Goal: Task Accomplishment & Management: Manage account settings

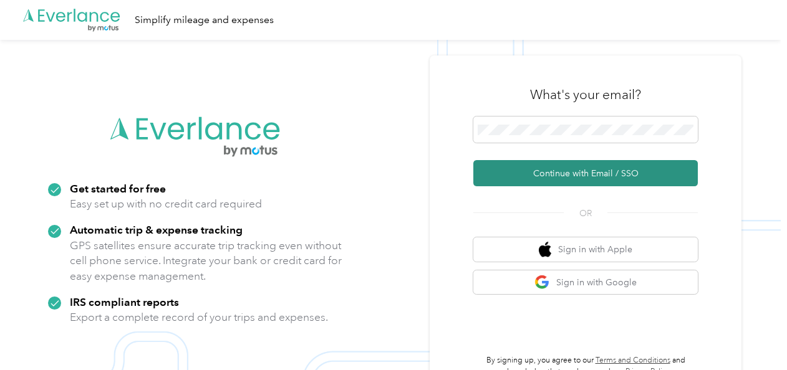
click at [564, 170] on button "Continue with Email / SSO" at bounding box center [585, 173] width 224 height 26
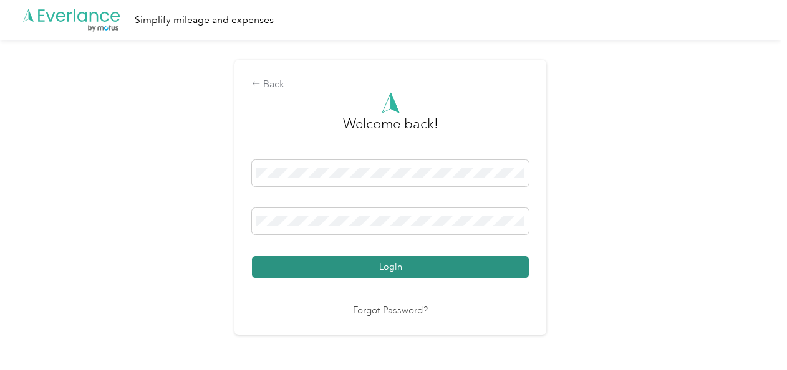
click at [428, 271] on button "Login" at bounding box center [390, 267] width 277 height 22
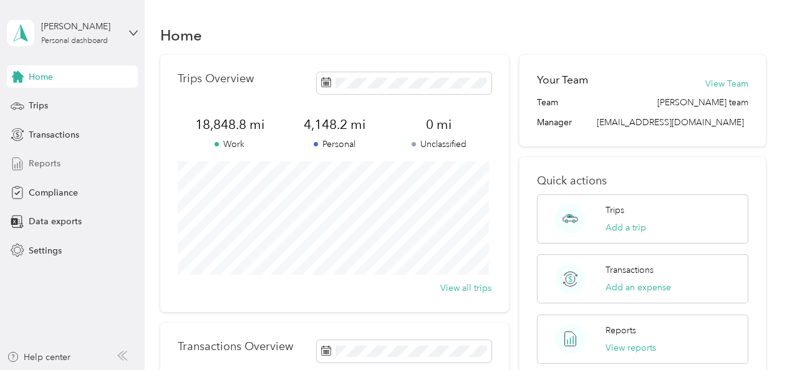
click at [44, 162] on span "Reports" at bounding box center [45, 163] width 32 height 13
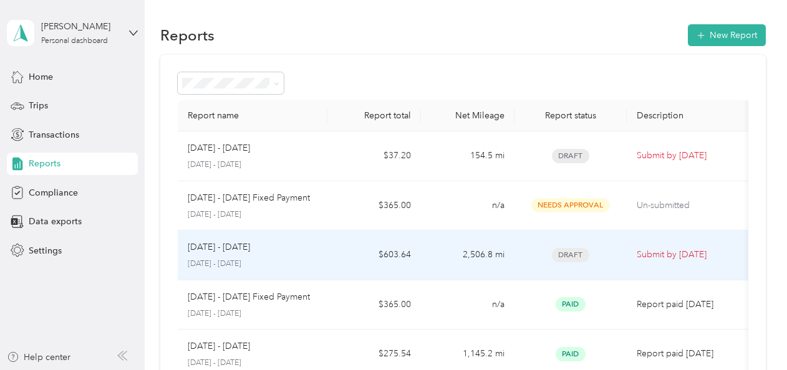
click at [211, 259] on p "[DATE] - [DATE]" at bounding box center [253, 264] width 130 height 11
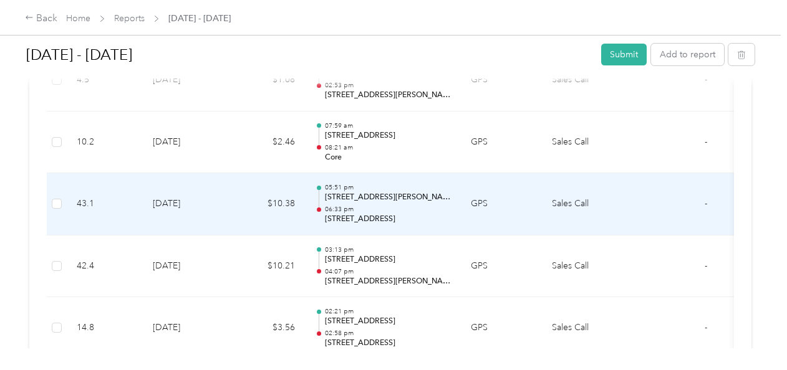
scroll to position [0, 45]
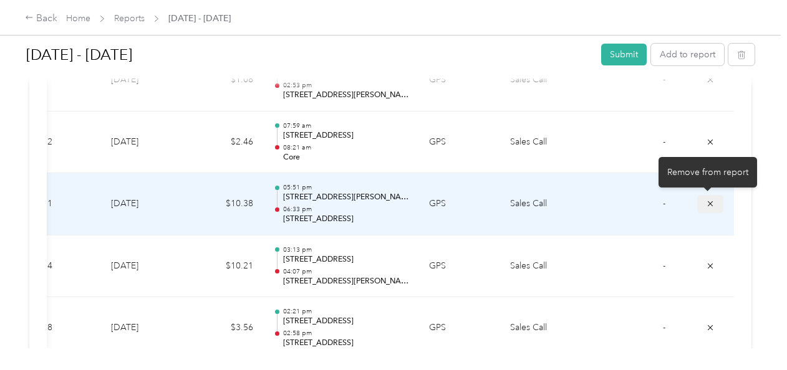
click at [706, 199] on icon "submit" at bounding box center [710, 203] width 9 height 9
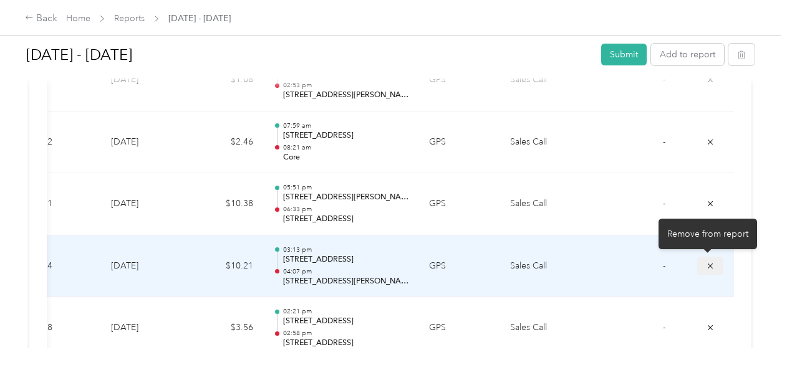
click at [709, 266] on icon "submit" at bounding box center [710, 266] width 9 height 9
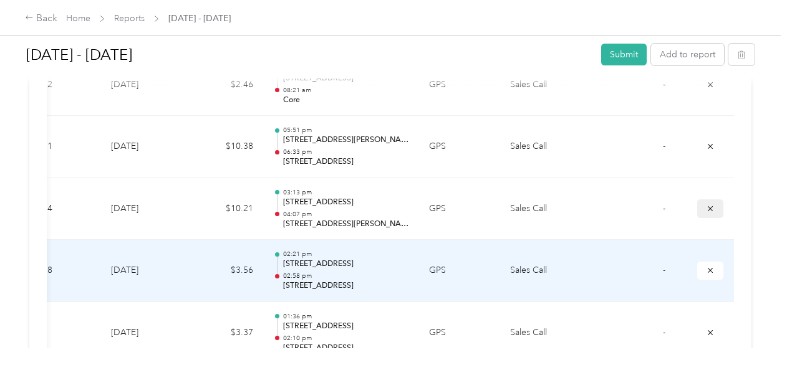
scroll to position [668, 0]
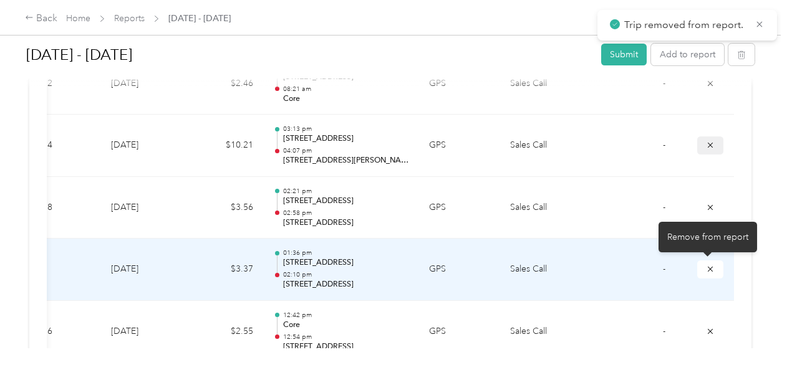
click at [709, 266] on icon "submit" at bounding box center [710, 269] width 9 height 9
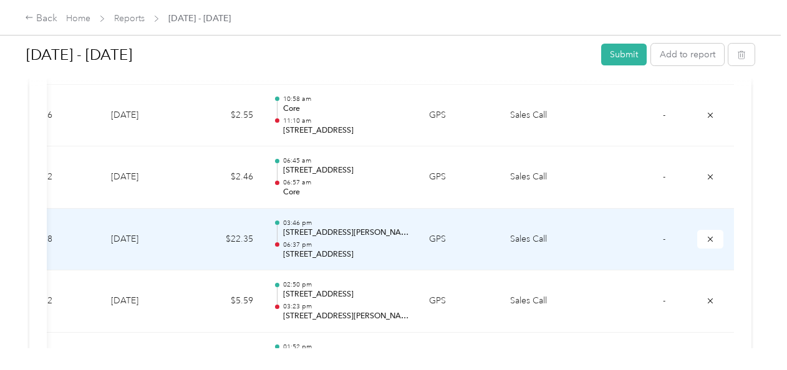
scroll to position [1132, 0]
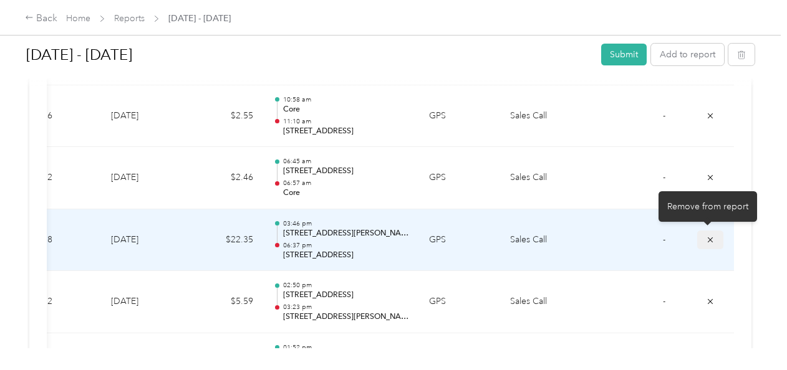
click at [707, 237] on icon "submit" at bounding box center [709, 239] width 5 height 5
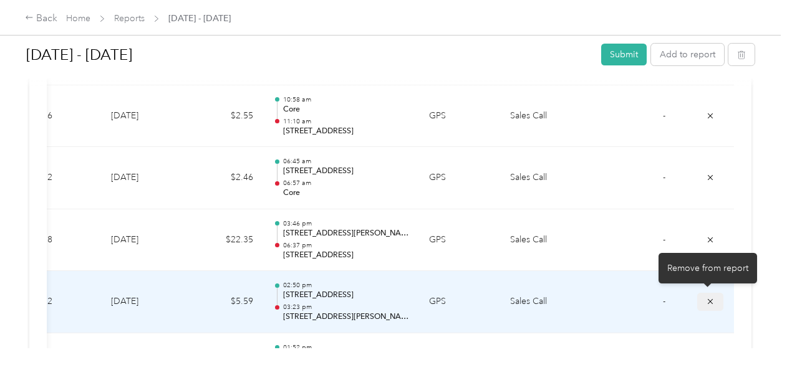
click at [708, 297] on icon "submit" at bounding box center [710, 301] width 9 height 9
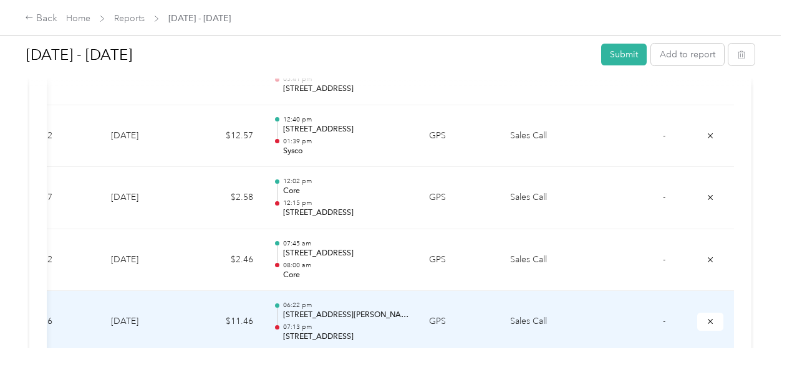
scroll to position [2509, 0]
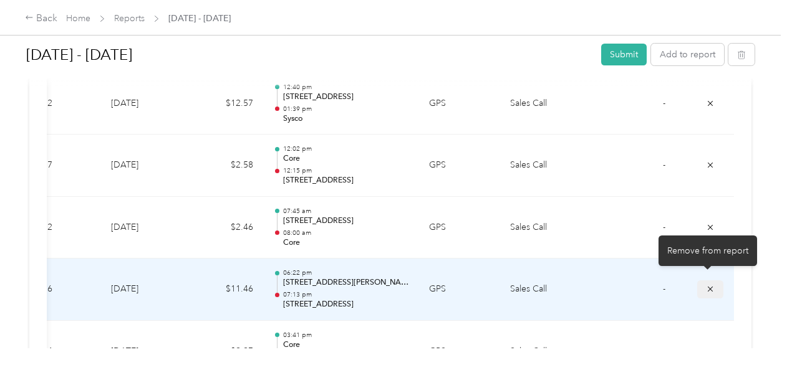
click at [706, 285] on icon "submit" at bounding box center [710, 289] width 9 height 9
click at [707, 287] on icon "submit" at bounding box center [709, 289] width 5 height 5
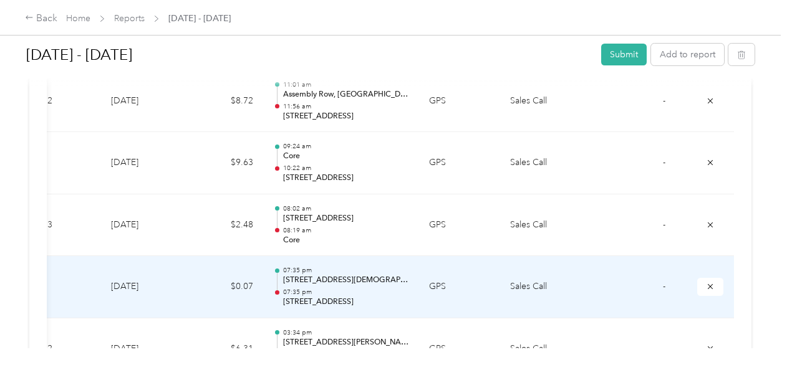
scroll to position [3505, 0]
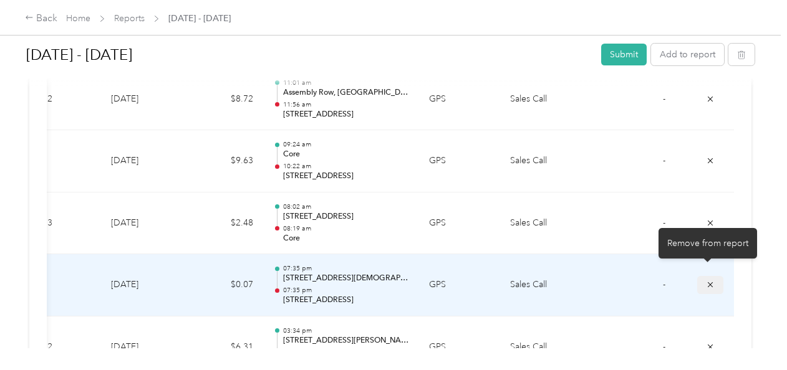
click at [707, 282] on icon "submit" at bounding box center [709, 284] width 5 height 5
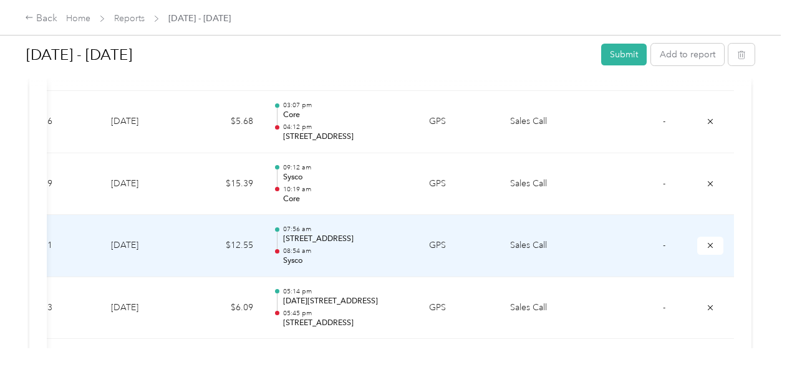
scroll to position [6027, 0]
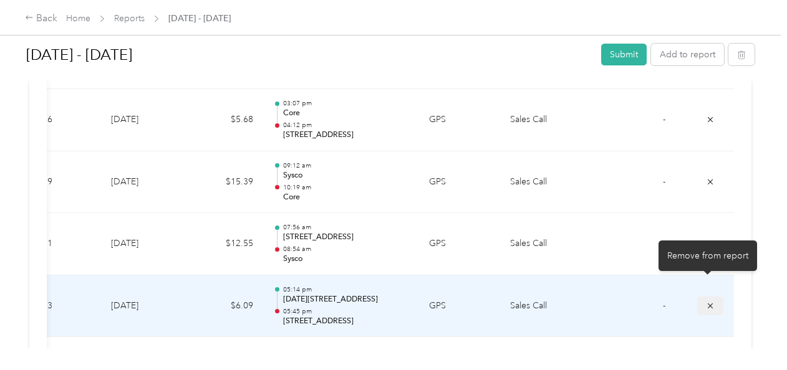
click at [708, 302] on icon "submit" at bounding box center [710, 306] width 9 height 9
click at [707, 302] on icon "submit" at bounding box center [710, 306] width 9 height 9
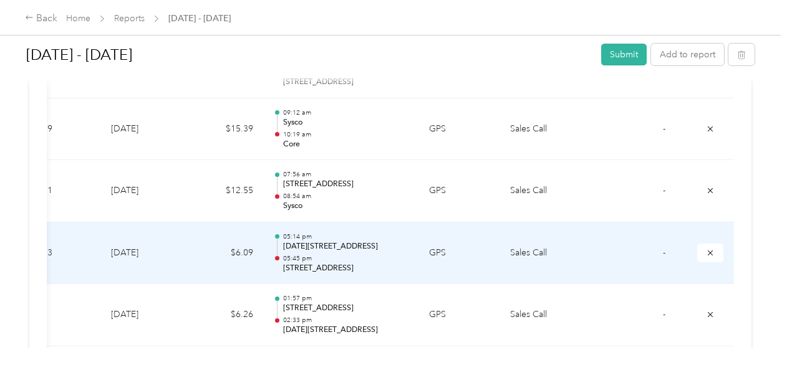
scroll to position [6083, 0]
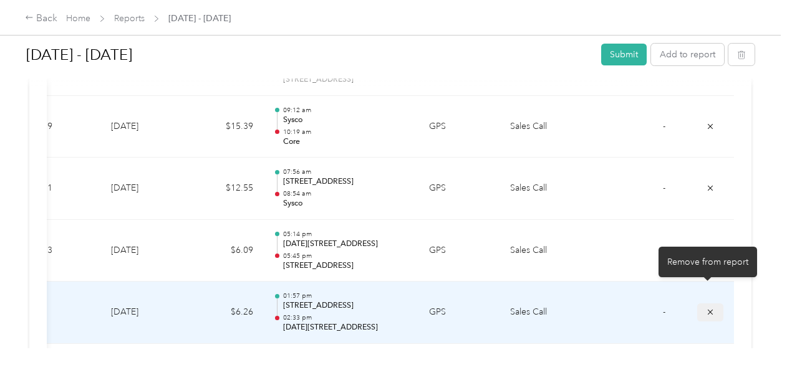
click at [707, 310] on icon "submit" at bounding box center [709, 312] width 5 height 5
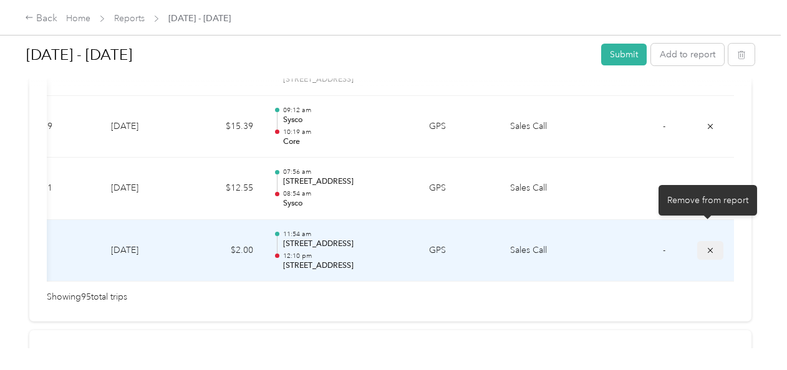
click at [708, 246] on icon "submit" at bounding box center [710, 250] width 9 height 9
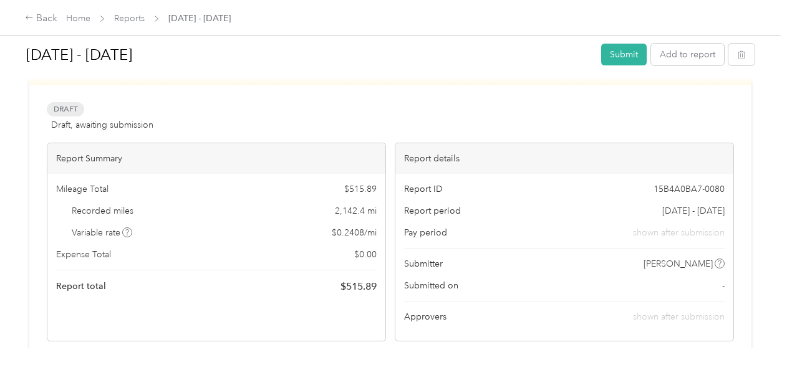
scroll to position [41, 0]
click at [621, 54] on button "Submit" at bounding box center [623, 55] width 45 height 22
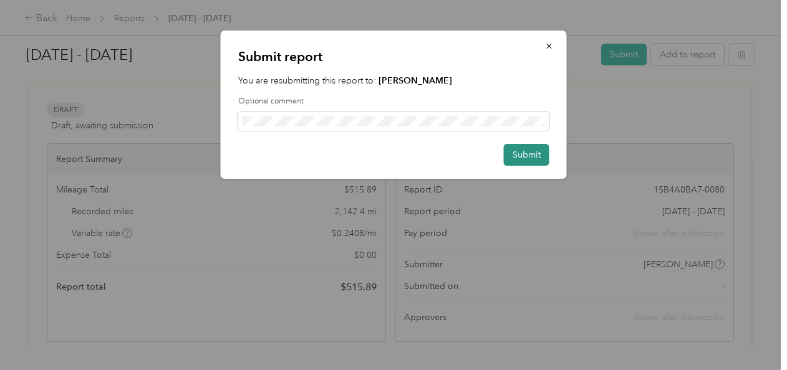
click at [529, 151] on button "Submit" at bounding box center [526, 155] width 45 height 22
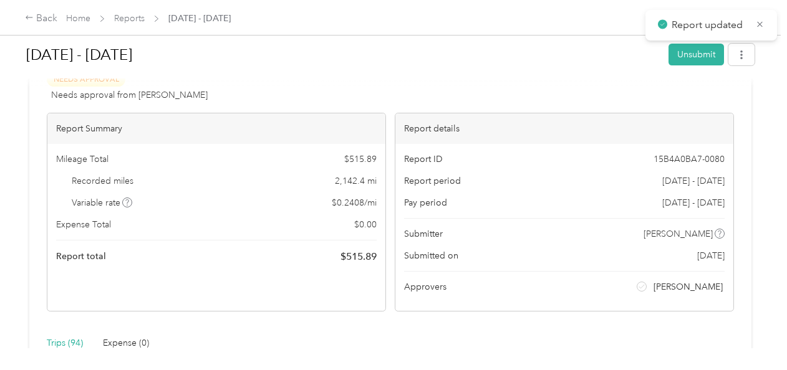
scroll to position [10, 0]
